Goal: Information Seeking & Learning: Check status

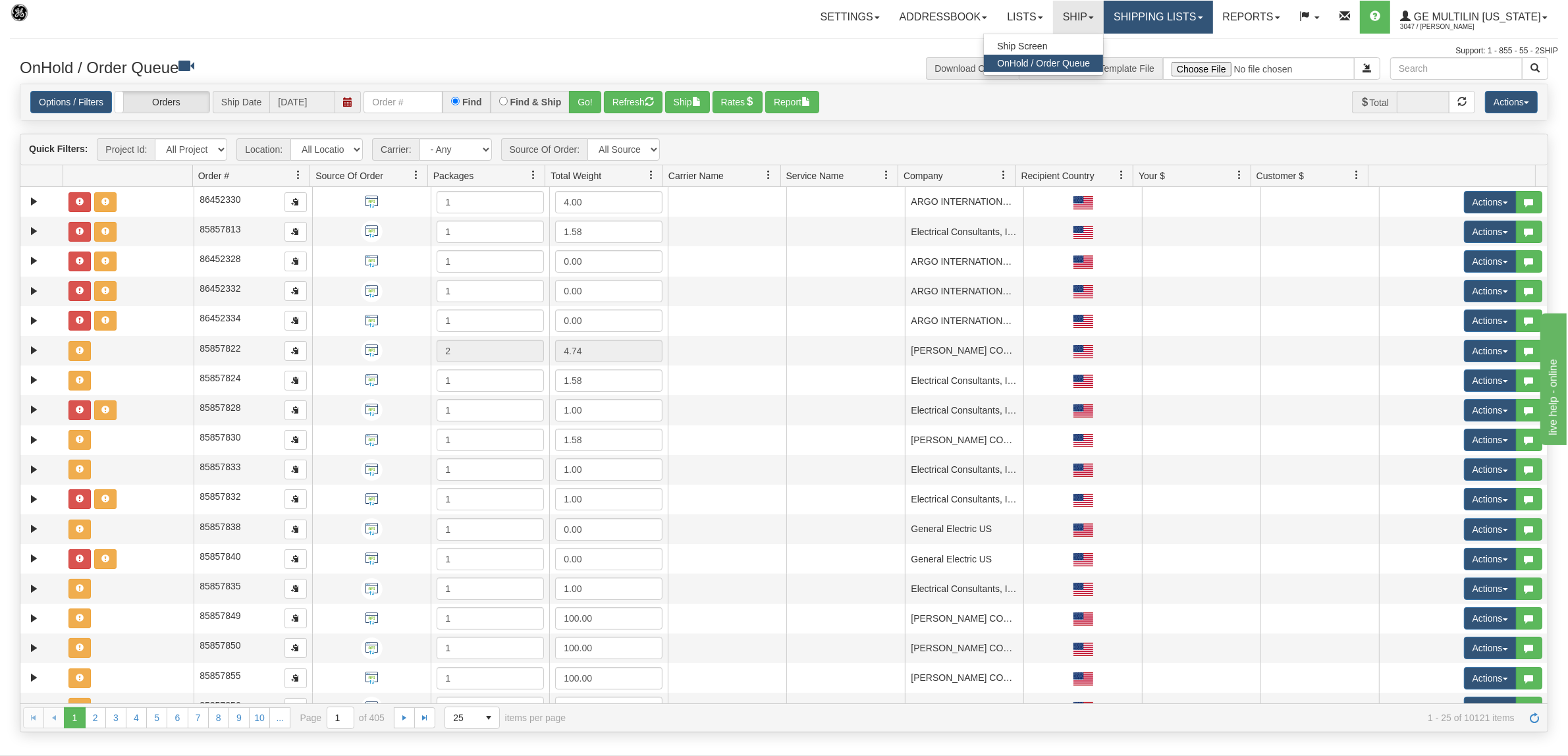
click at [1160, 26] on link "Shipping lists" at bounding box center [1158, 17] width 109 height 33
click at [1154, 63] on span "Search Shipment History" at bounding box center [1148, 63] width 102 height 10
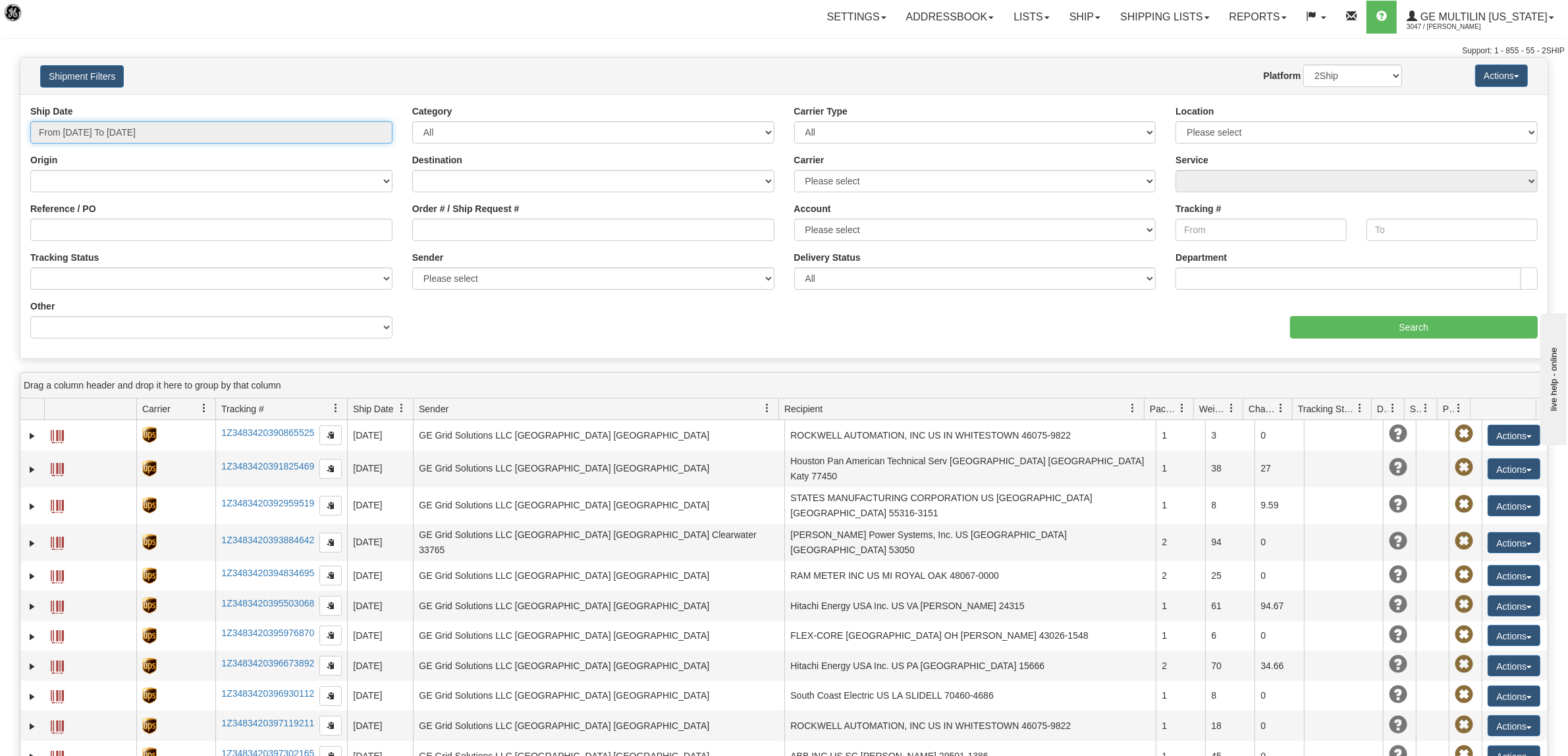
click at [154, 128] on input "From 08/27/2025 To 08/28/2025" at bounding box center [212, 133] width 362 height 22
type input "08/01/2025"
type input "08/31/2025"
type input "[DATE]"
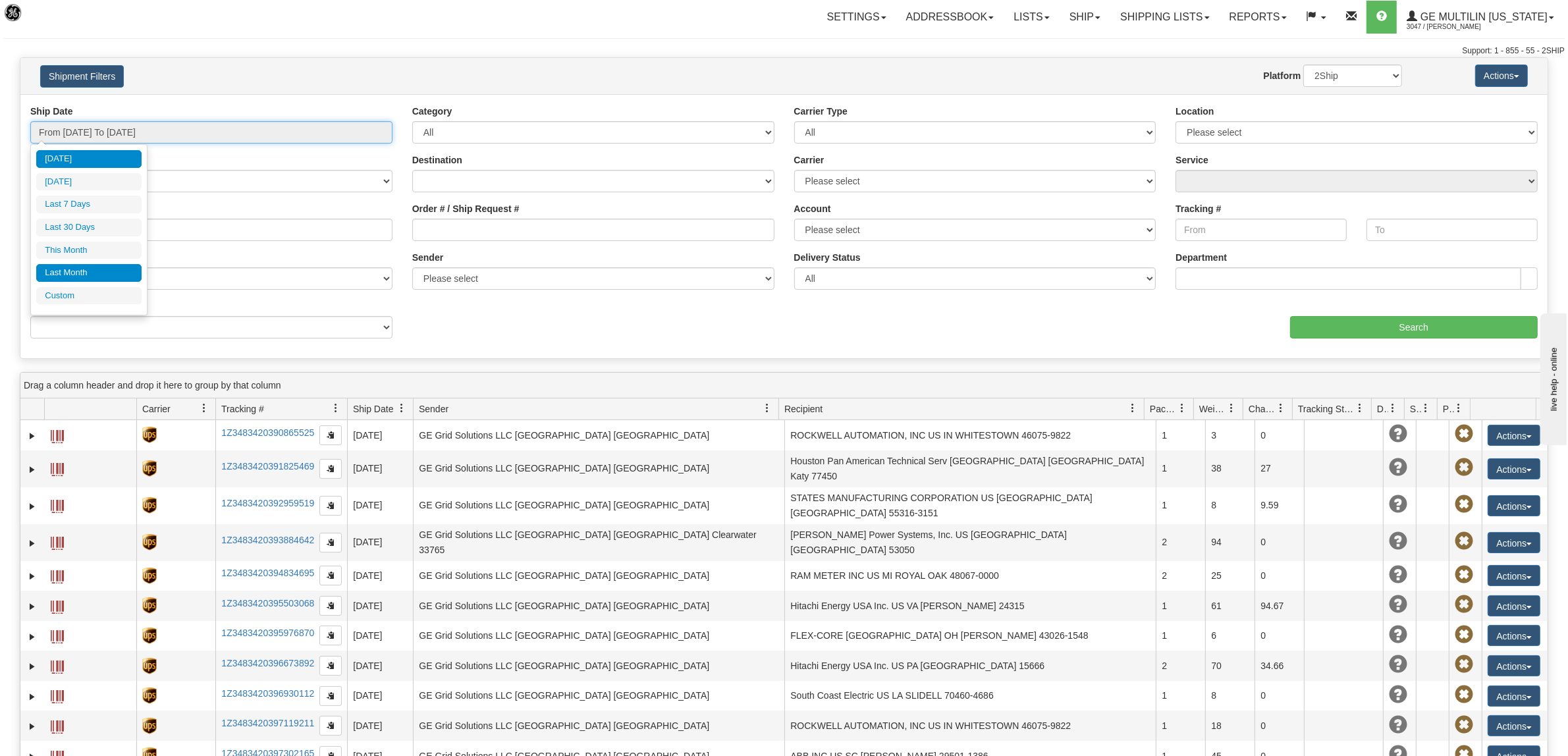
type input "07/01/2025"
type input "07/31/2025"
type input "[DATE]"
click at [87, 293] on li "Custom" at bounding box center [89, 296] width 105 height 18
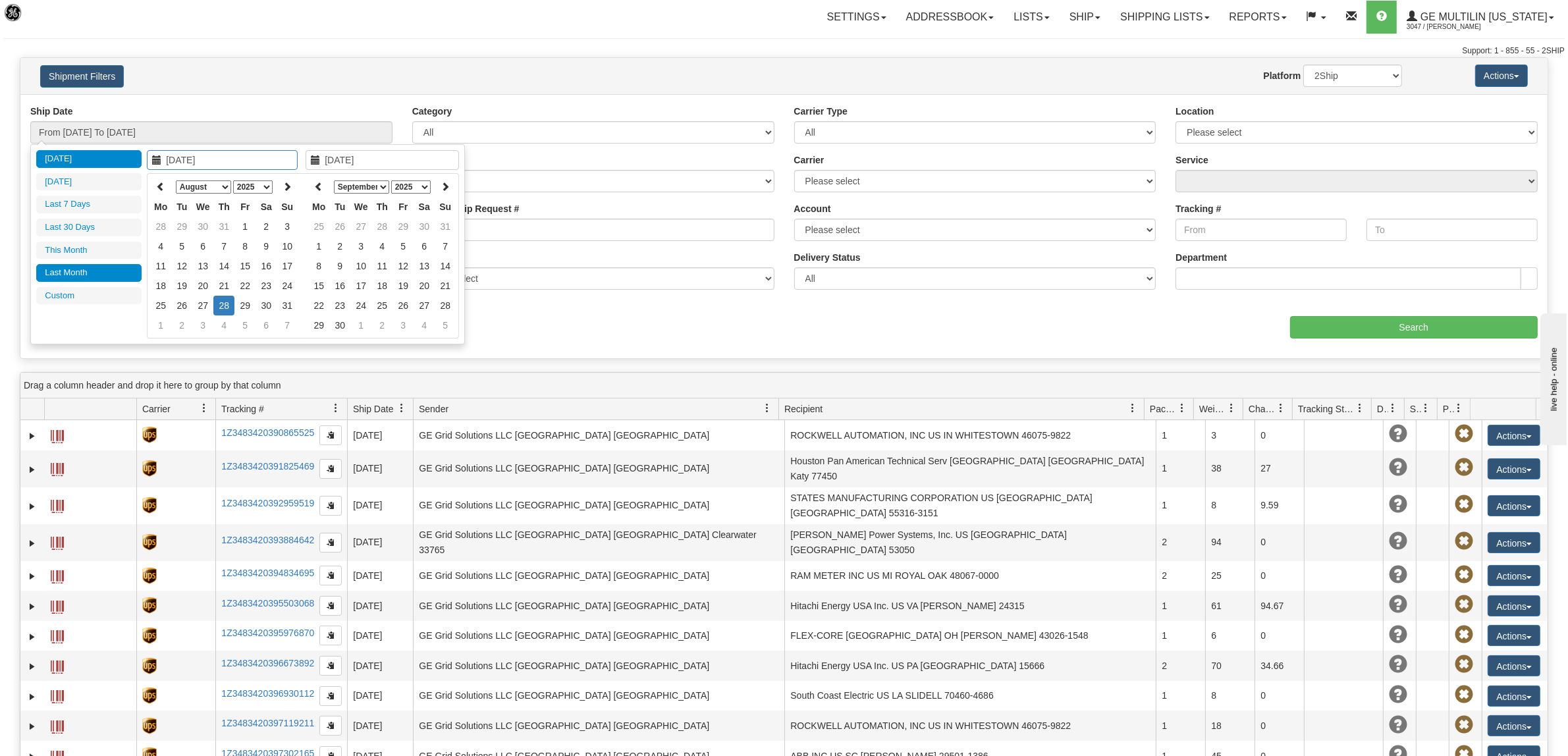
type input "07/01/2025"
type input "07/31/2025"
type input "[DATE]"
click at [160, 183] on icon at bounding box center [161, 186] width 9 height 9
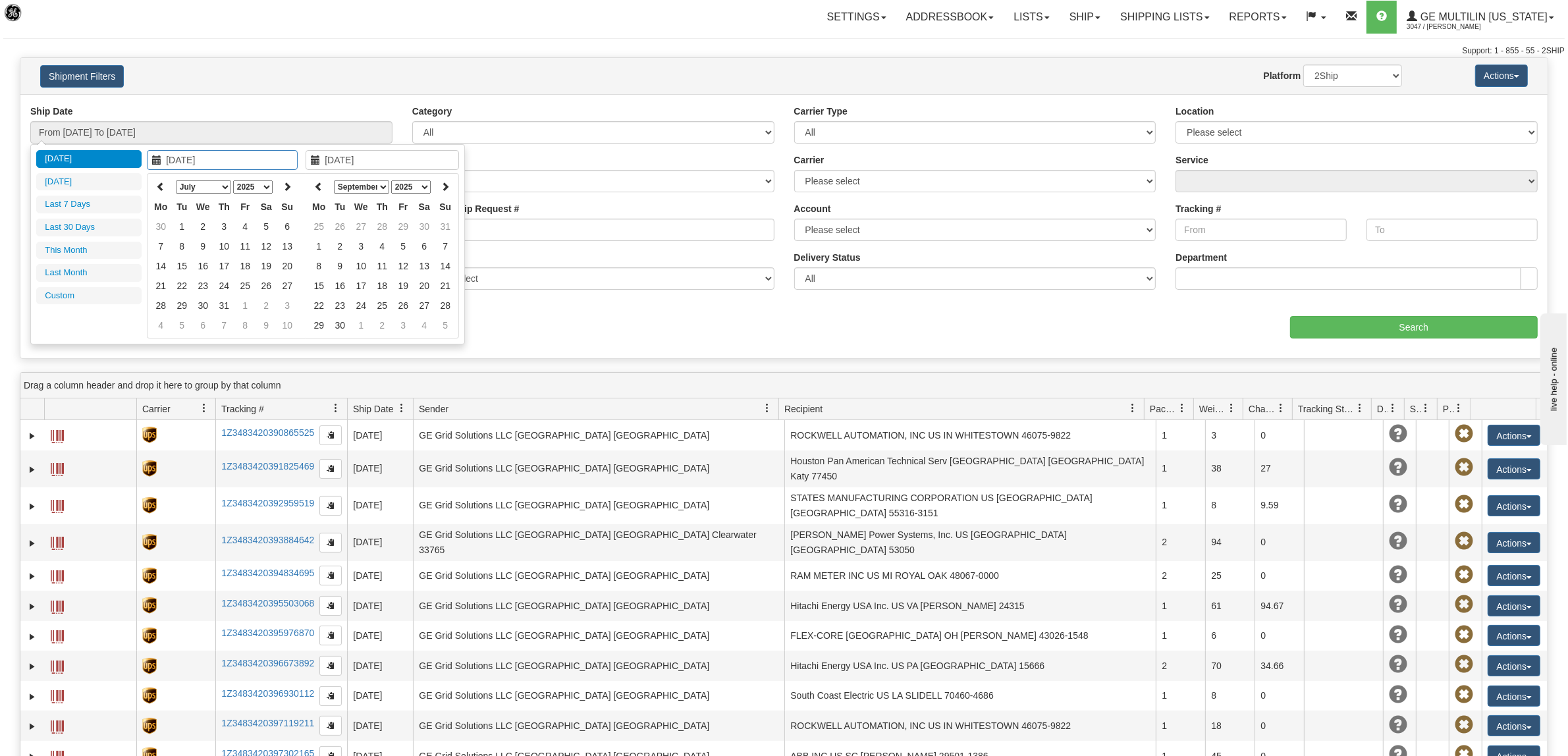
click at [160, 183] on icon at bounding box center [161, 186] width 9 height 9
type input "04/01/2025"
click at [183, 223] on td "1" at bounding box center [182, 226] width 21 height 20
type input "04/01/2025"
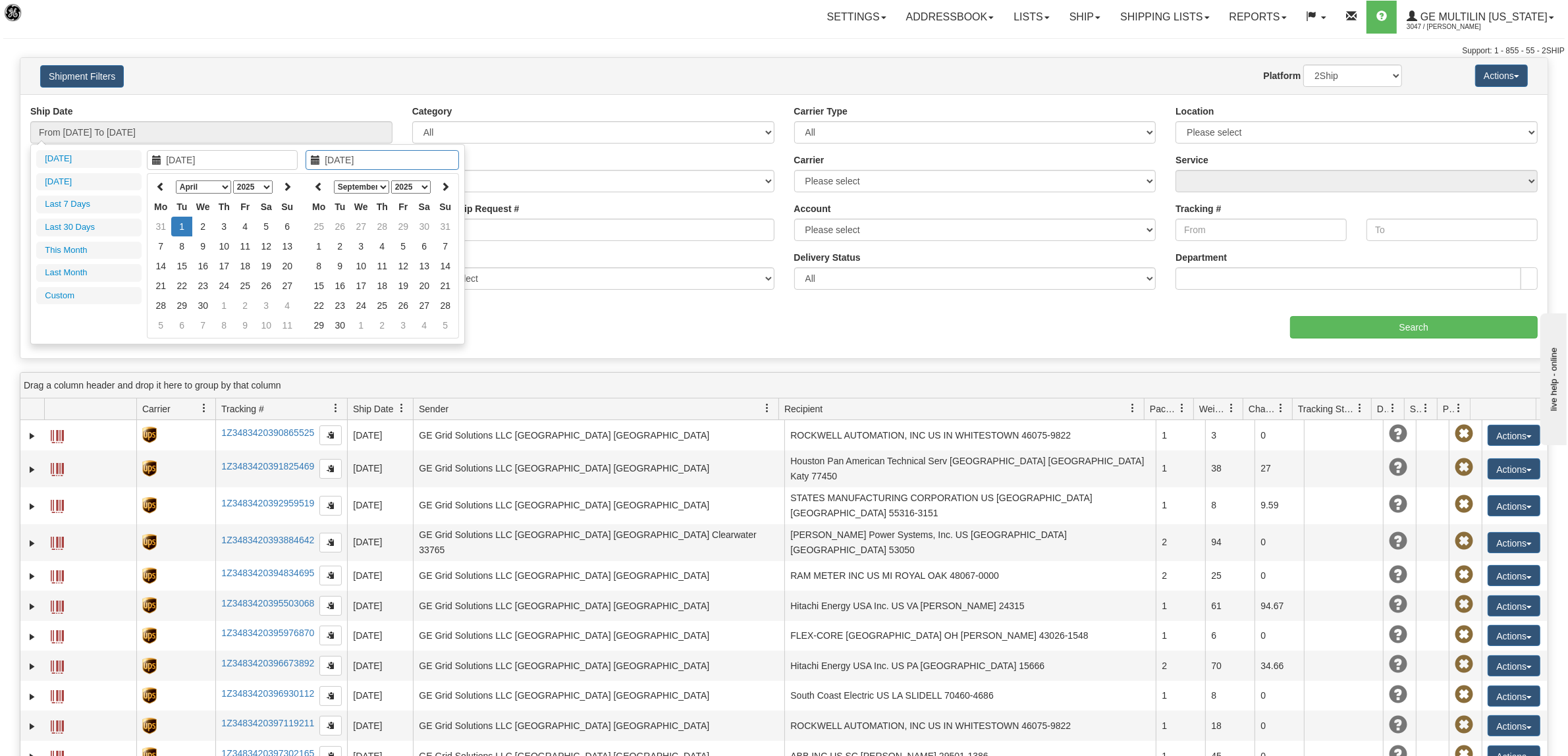
click at [183, 223] on td "1" at bounding box center [182, 226] width 21 height 20
type input "From 04/01/2025 To 04/01/2025"
click at [163, 133] on input "From 04/01/2025 To 04/01/2025" at bounding box center [212, 133] width 362 height 22
type input "04/30/2025"
click at [208, 298] on td "30" at bounding box center [202, 305] width 21 height 20
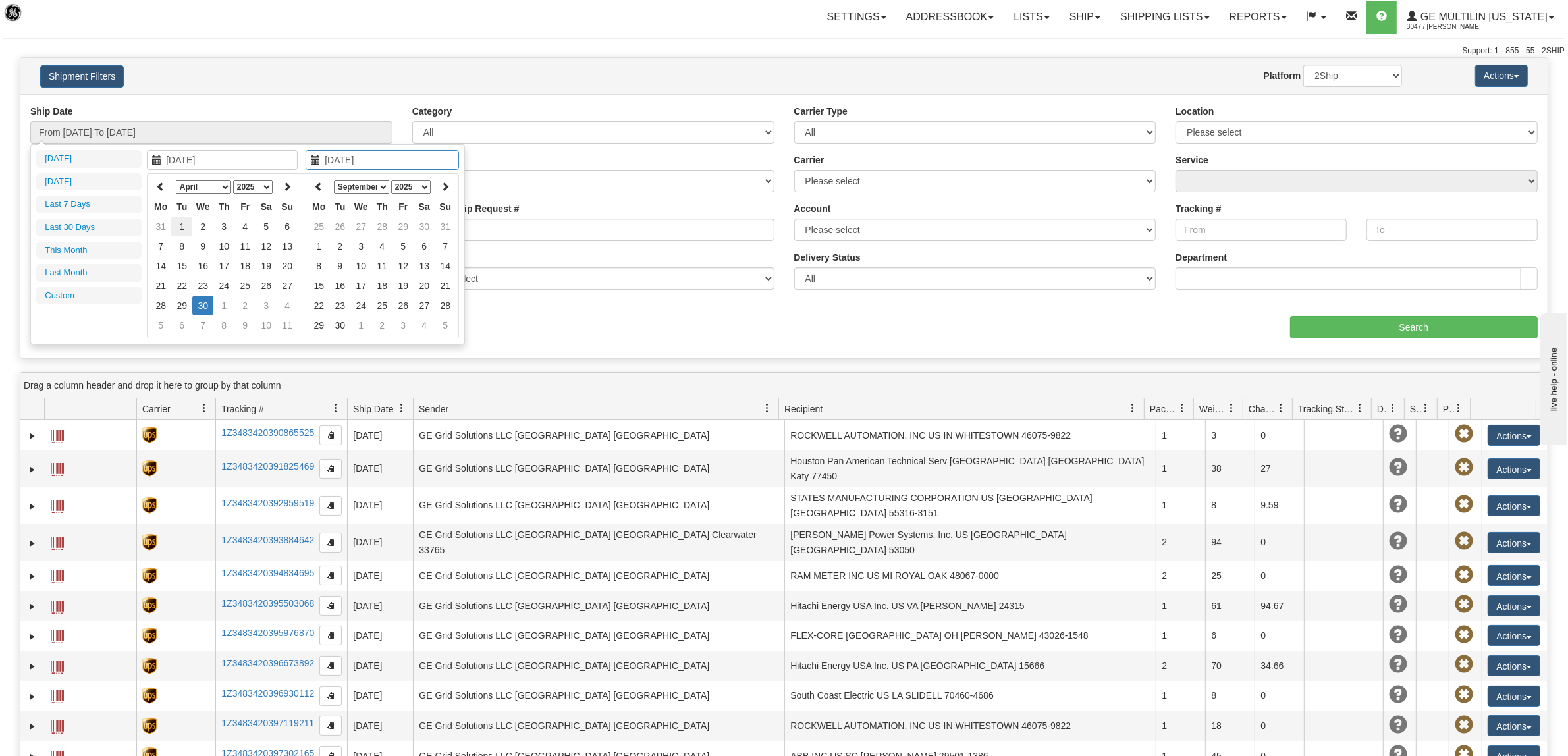
type input "04/01/2025"
click at [186, 223] on td "1" at bounding box center [182, 226] width 21 height 20
type input "04/01/2025"
click at [442, 186] on icon at bounding box center [445, 186] width 9 height 9
click at [313, 179] on th at bounding box center [319, 187] width 21 height 20
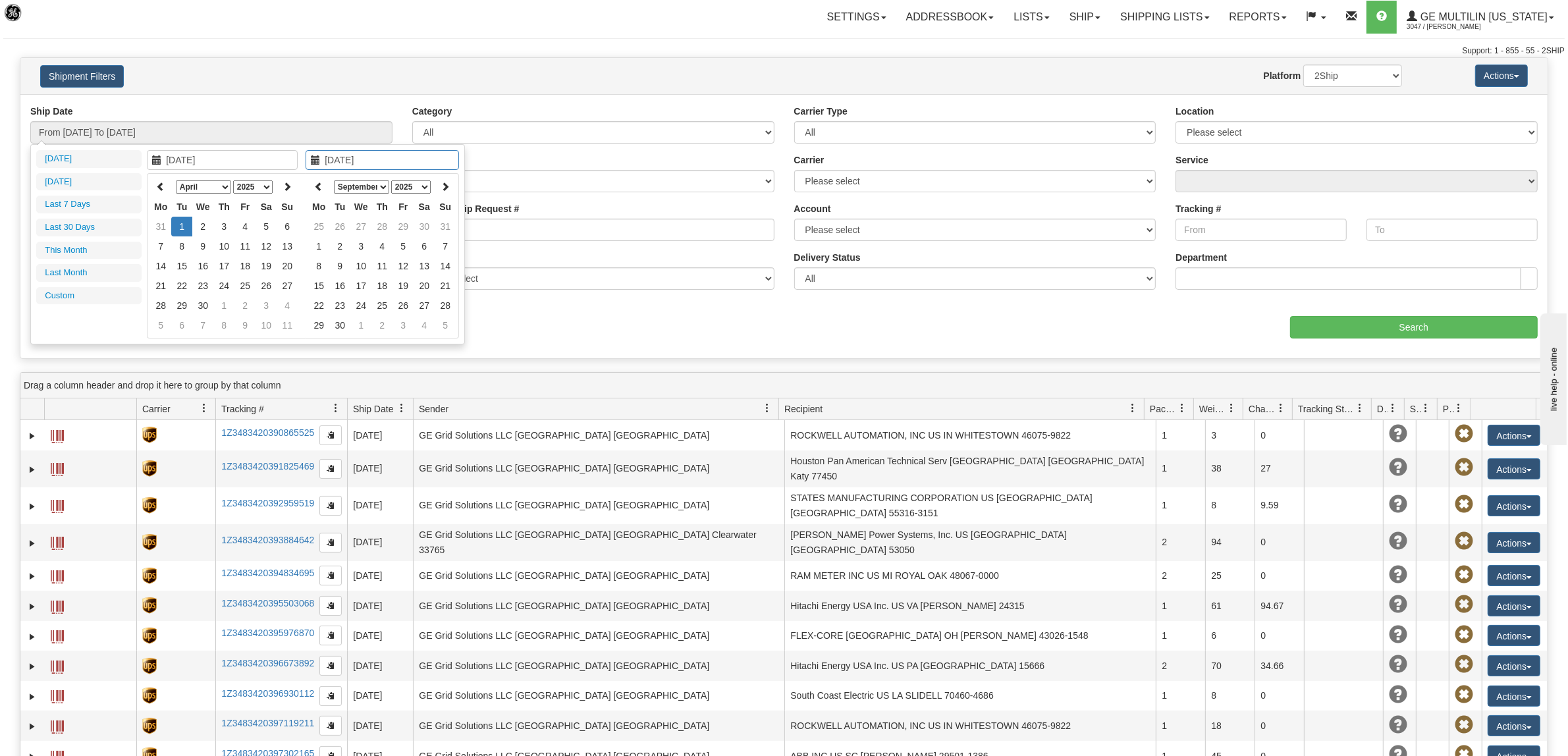
click at [313, 179] on th at bounding box center [319, 187] width 21 height 20
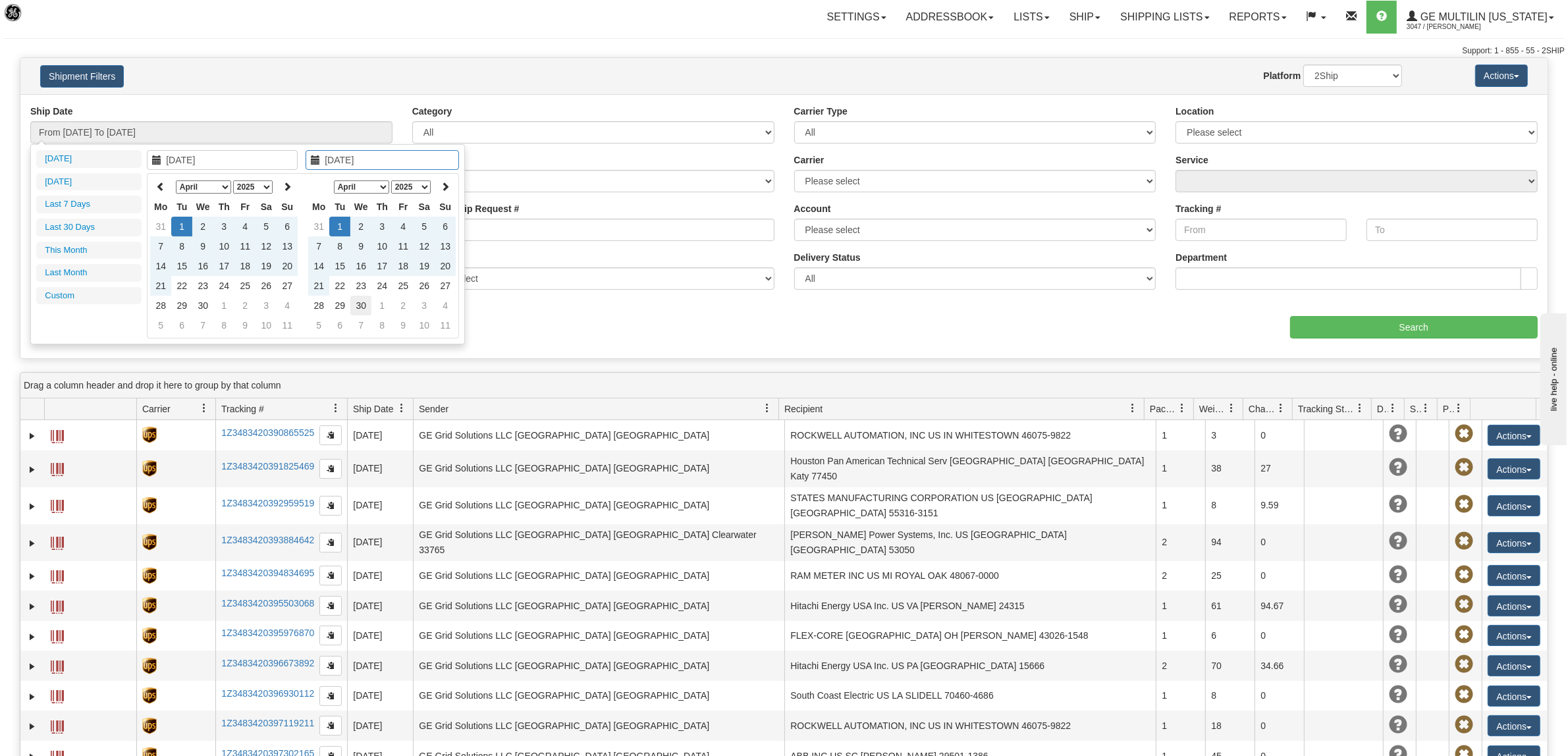
type input "04/30/2025"
click at [366, 307] on td "30" at bounding box center [360, 305] width 21 height 20
type input "From 04/01/2025 To 04/30/2025"
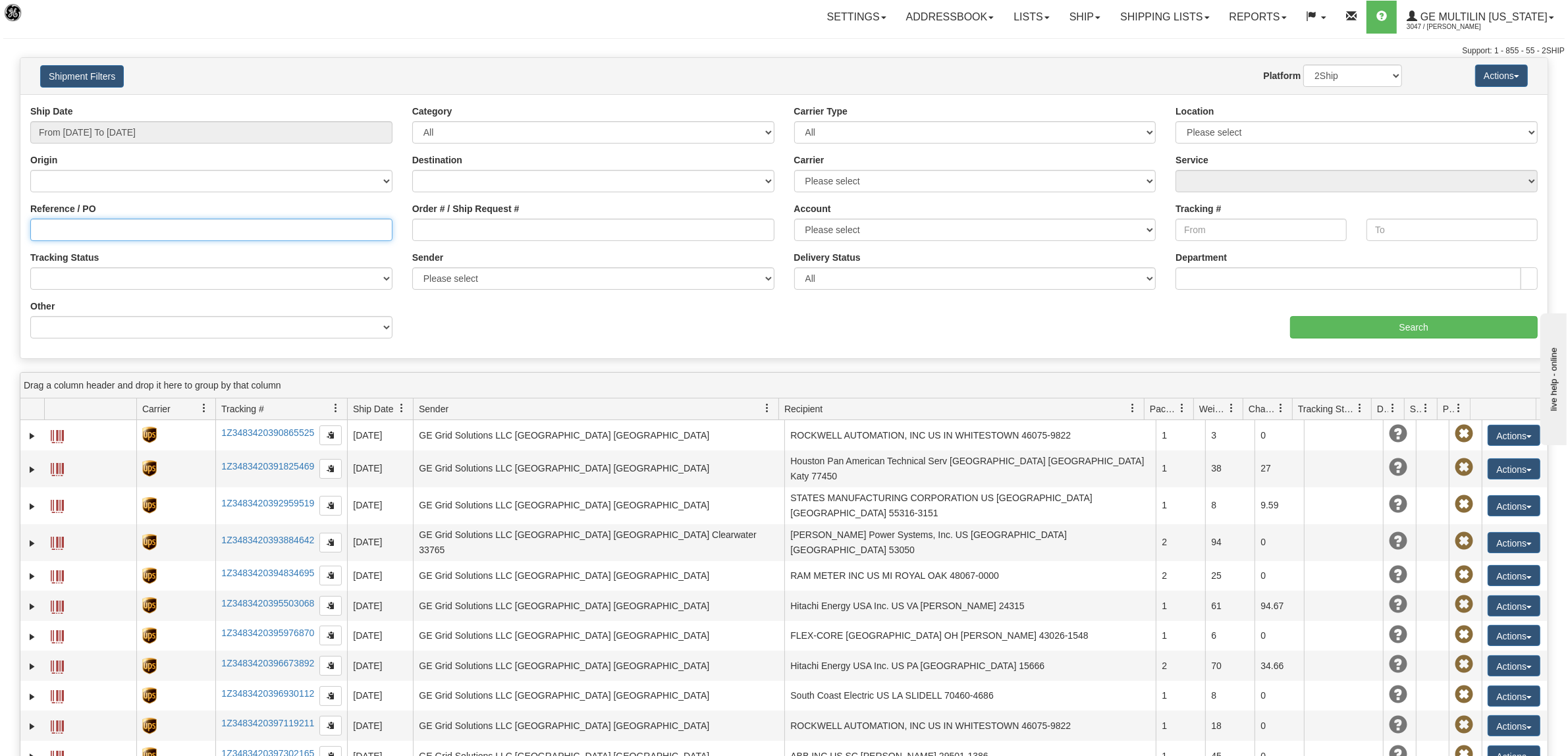
click at [321, 230] on input "Reference / PO" at bounding box center [212, 229] width 362 height 22
type input "NCQ240220"
click at [382, 317] on select "Billing Account # Billing Type BOL # (LTL) Commodity Or Documents Consolidation…" at bounding box center [212, 327] width 362 height 22
click at [876, 139] on select "All Most Common Small Package (Parcel / Courier) International Less Than Truckl…" at bounding box center [975, 133] width 362 height 22
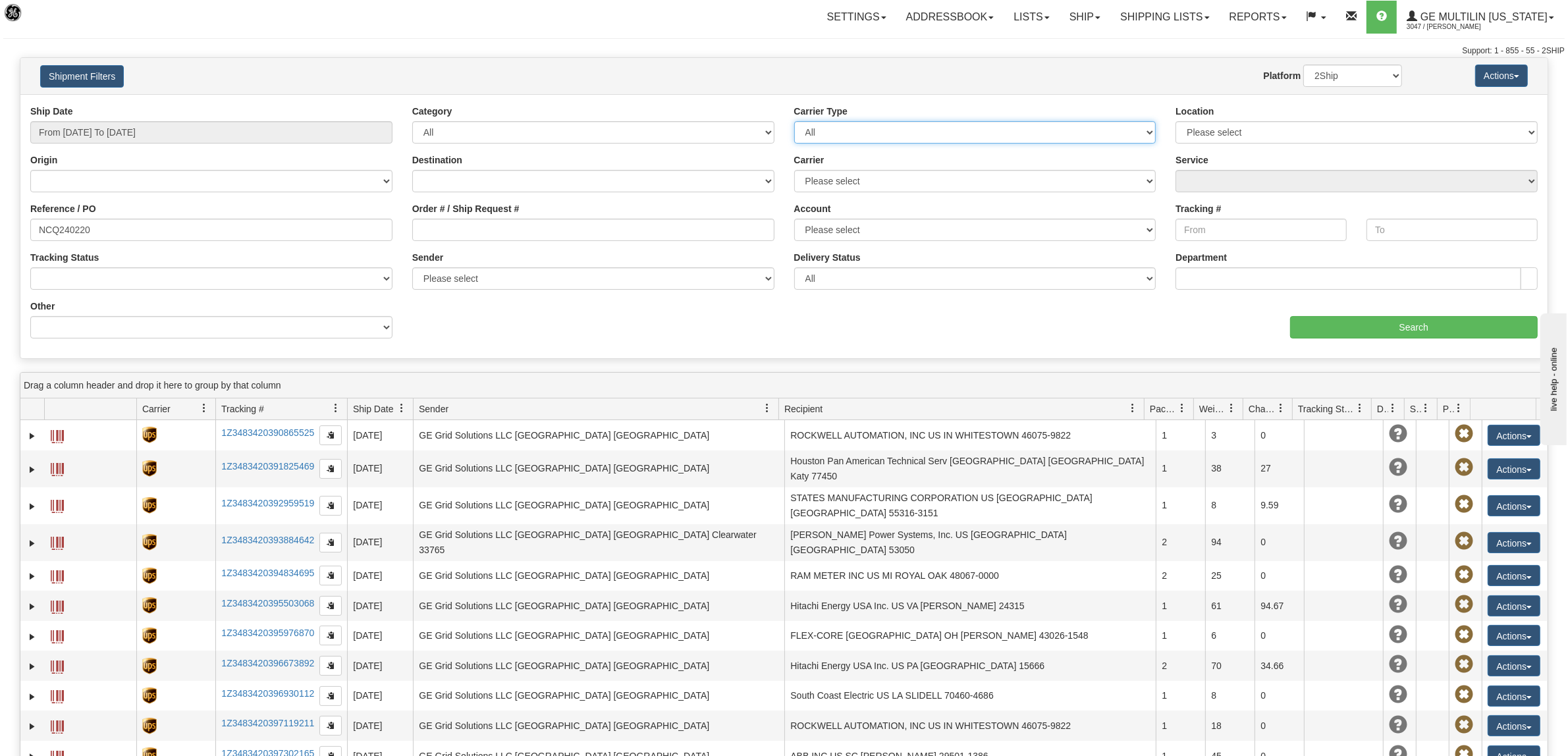
click at [876, 139] on select "All Most Common Small Package (Parcel / Courier) International Less Than Truckl…" at bounding box center [975, 133] width 362 height 22
click at [764, 183] on select "Canada United States Mexico Puerto Rico Romania Australia New Zealand SouthAfri…" at bounding box center [593, 181] width 362 height 22
select select "US"
click at [412, 170] on select "Canada United States Mexico Puerto Rico Romania Australia New Zealand SouthAfri…" at bounding box center [593, 181] width 362 height 22
click at [1302, 131] on select "Please select GE Vernova ITI LLC" at bounding box center [1356, 133] width 362 height 22
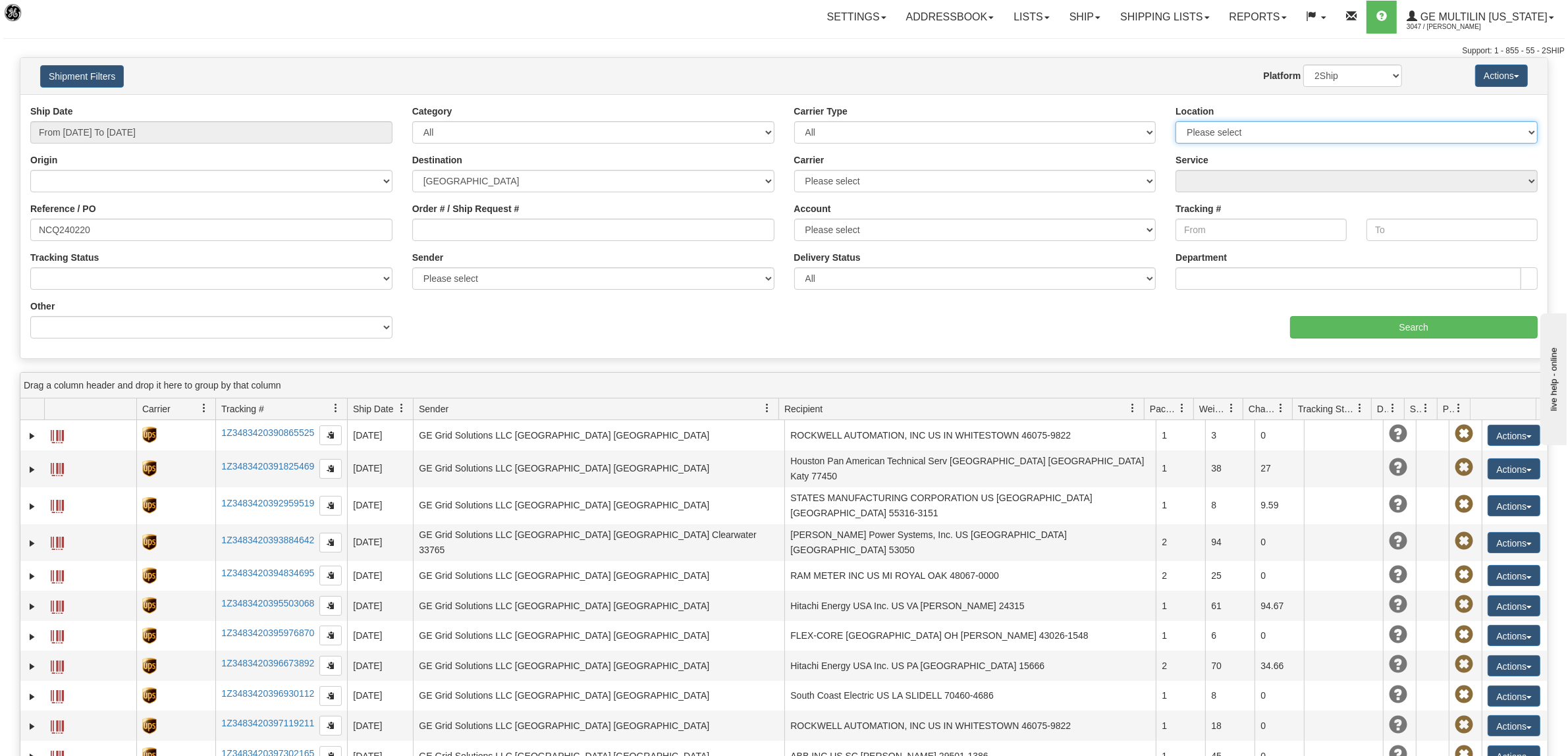
click at [1302, 131] on select "Please select GE Vernova ITI LLC" at bounding box center [1356, 133] width 362 height 22
click at [1426, 330] on input "Search" at bounding box center [1414, 327] width 248 height 22
